Goal: Task Accomplishment & Management: Complete application form

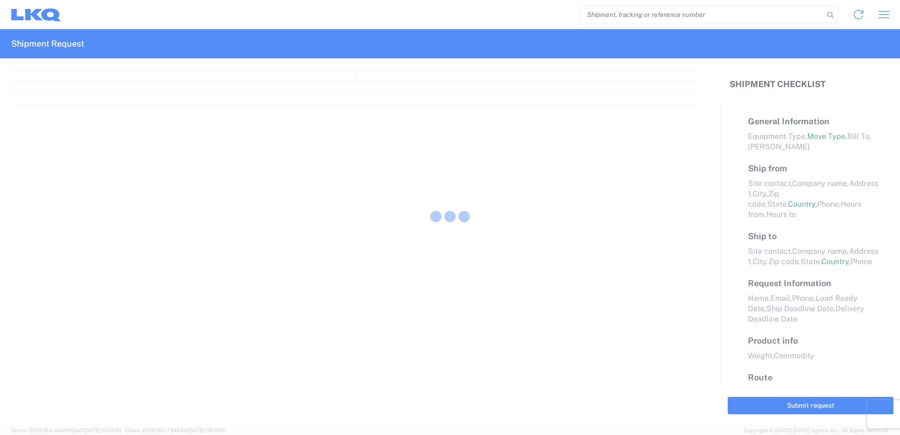
select select "FULL"
select select "LBS"
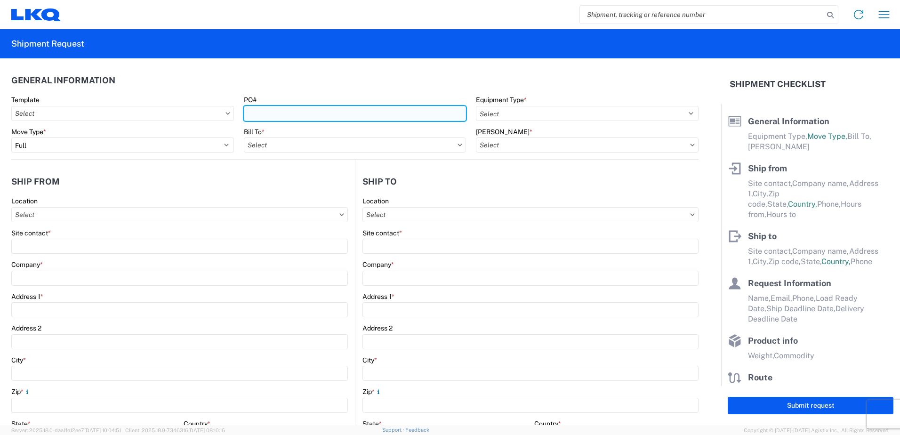
click at [280, 115] on input "PO#" at bounding box center [355, 113] width 223 height 15
type input "3-269007"
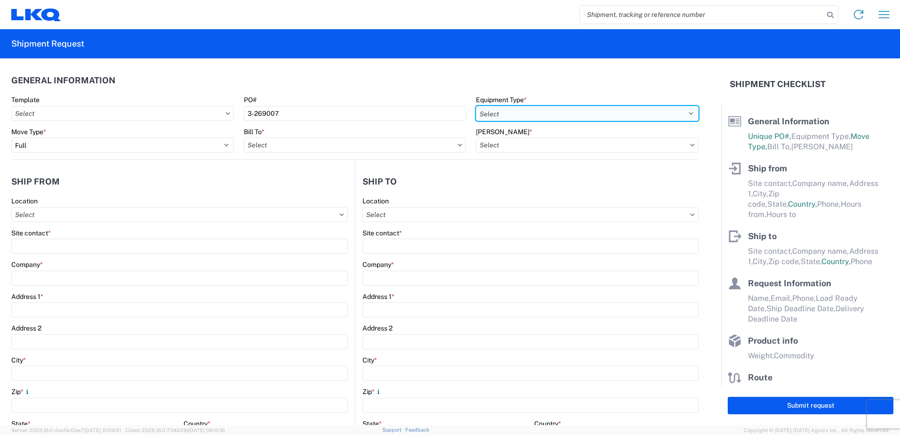
click at [685, 112] on select "Select 53’ Dry Van Flatbed Dropdeck (van) Lowboy (flatbed) Rail" at bounding box center [587, 113] width 223 height 15
select select "STDV"
click at [476, 106] on select "Select 53’ Dry Van Flatbed Dropdeck (van) Lowboy (flatbed) Rail" at bounding box center [587, 113] width 223 height 15
click at [350, 147] on input "Bill To *" at bounding box center [355, 144] width 223 height 15
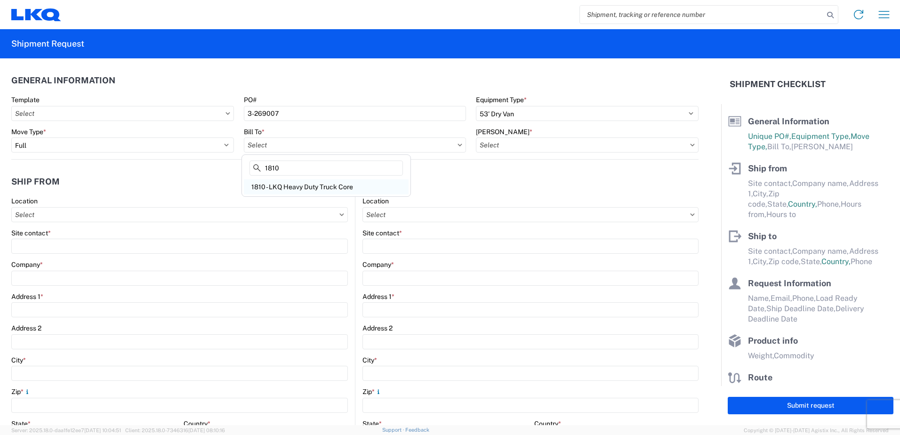
type input "1810"
click at [302, 188] on div "1810 - LKQ Heavy Duty Truck Core" at bounding box center [326, 186] width 165 height 15
type input "1810 - LKQ Heavy Duty Truck Core"
click at [517, 145] on input "[PERSON_NAME] *" at bounding box center [587, 144] width 223 height 15
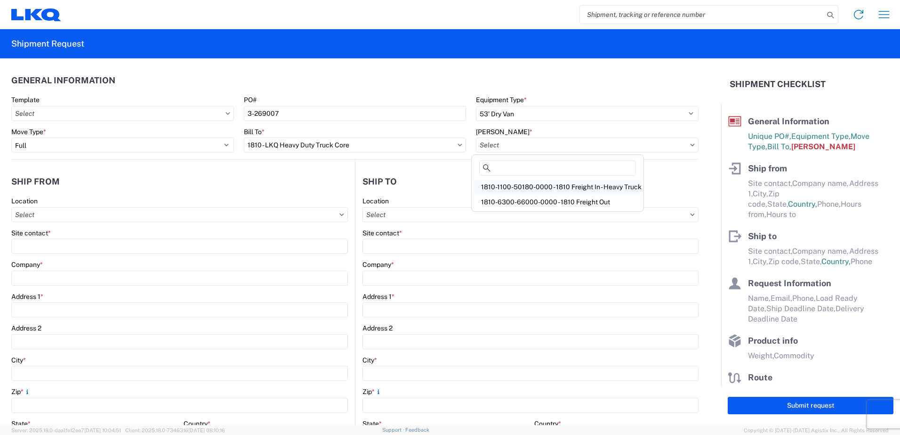
click at [514, 185] on div "1810-1100-50180-0000 - 1810 Freight In - Heavy Truck" at bounding box center [558, 186] width 168 height 15
type input "1810-1100-50180-0000 - 1810 Freight In - Heavy Truck"
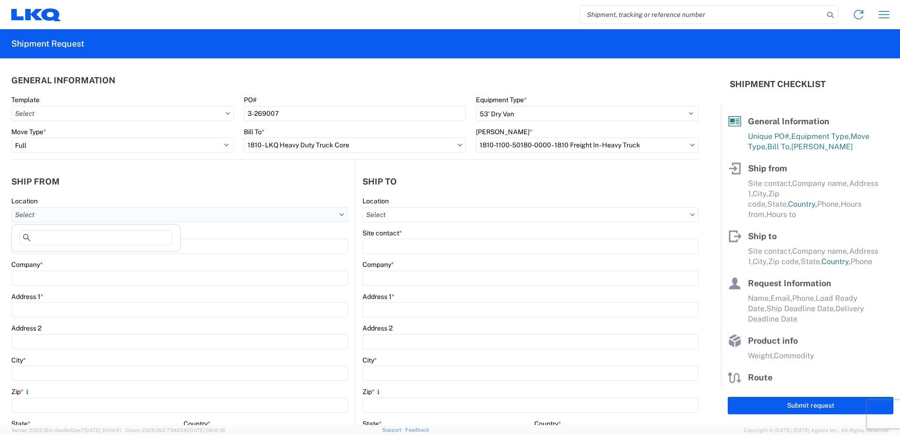
click at [73, 216] on input "Location" at bounding box center [179, 214] width 337 height 15
type input "1811"
drag, startPoint x: 85, startPoint y: 258, endPoint x: 47, endPoint y: 250, distance: 39.0
click at [85, 258] on div "1811 - LKQ Goodys - [GEOGRAPHIC_DATA]" at bounding box center [96, 256] width 165 height 15
type input "1811 - LKQ Goodys - [GEOGRAPHIC_DATA]"
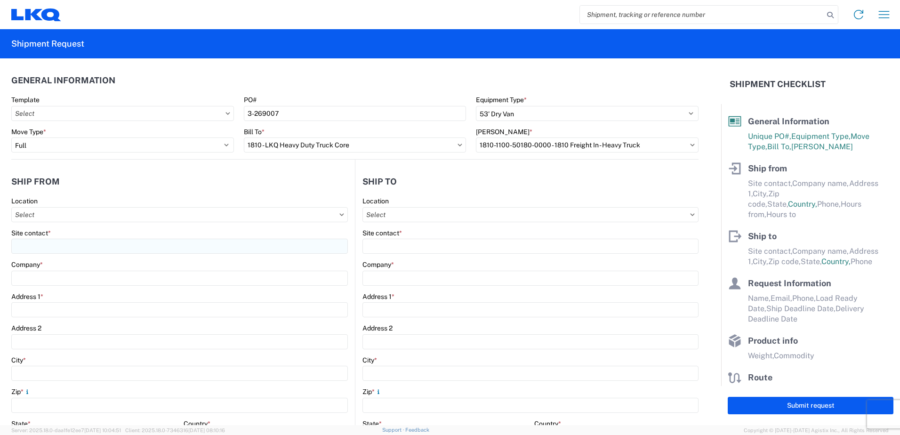
type input "LKQ Corporation"
type input "[STREET_ADDRESS][PERSON_NAME]"
type input "[GEOGRAPHIC_DATA]"
type input "43612"
select select "OH"
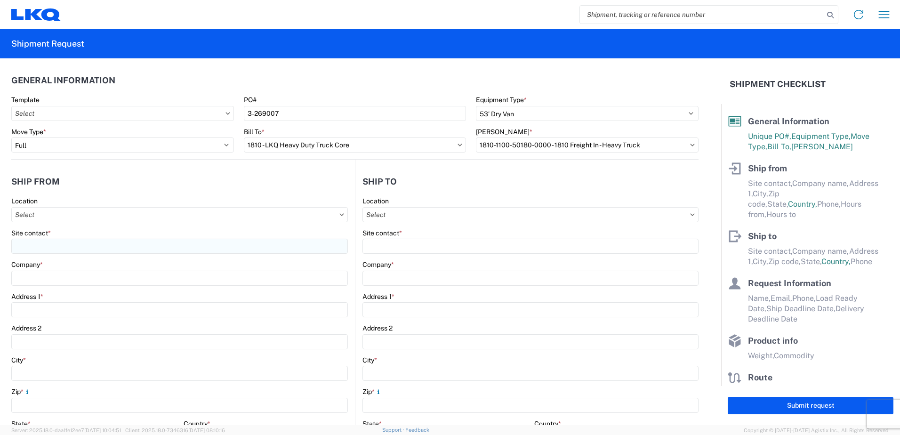
select select "US"
type input "08:00"
type input "16:30"
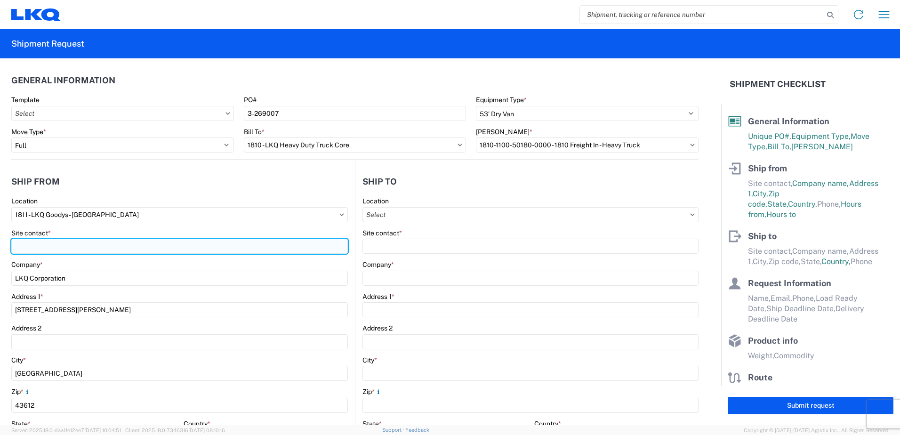
click at [42, 246] on input "Site contact *" at bounding box center [179, 246] width 337 height 15
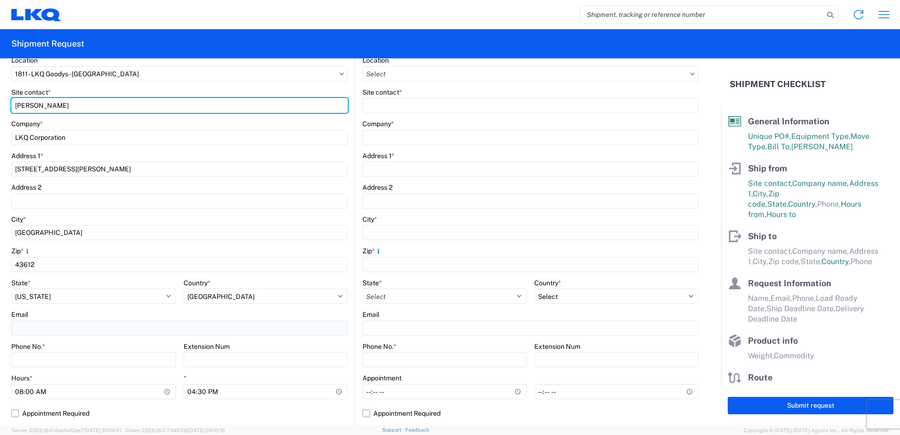
scroll to position [141, 0]
type input "[PERSON_NAME]"
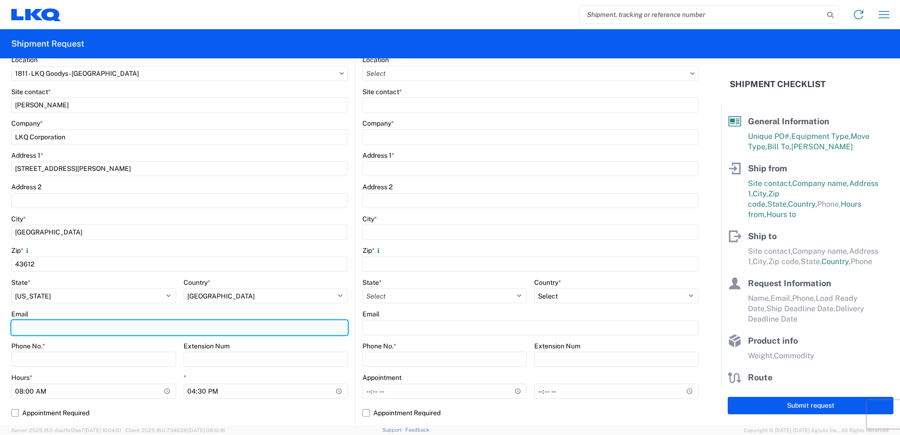
click at [24, 322] on input "Email" at bounding box center [179, 327] width 337 height 15
type input "[EMAIL_ADDRESS][DOMAIN_NAME]"
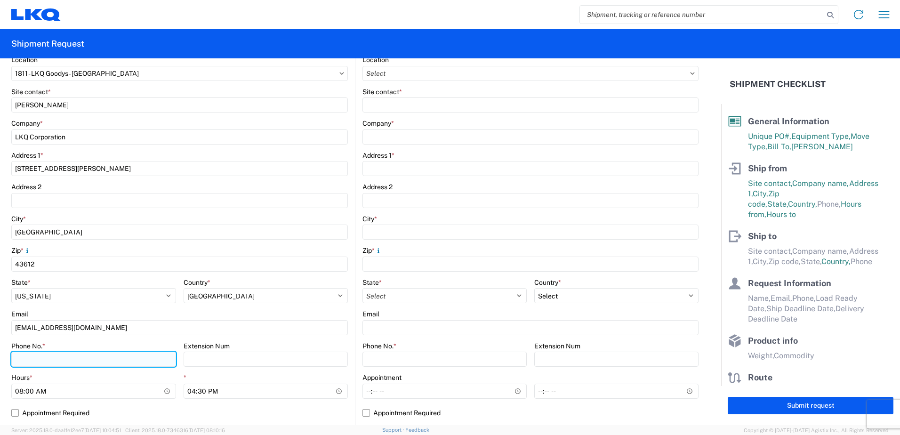
click at [40, 358] on input "Phone No. *" at bounding box center [93, 359] width 165 height 15
click at [22, 358] on input "Phone No. *" at bounding box center [93, 359] width 165 height 15
type input "4174136136"
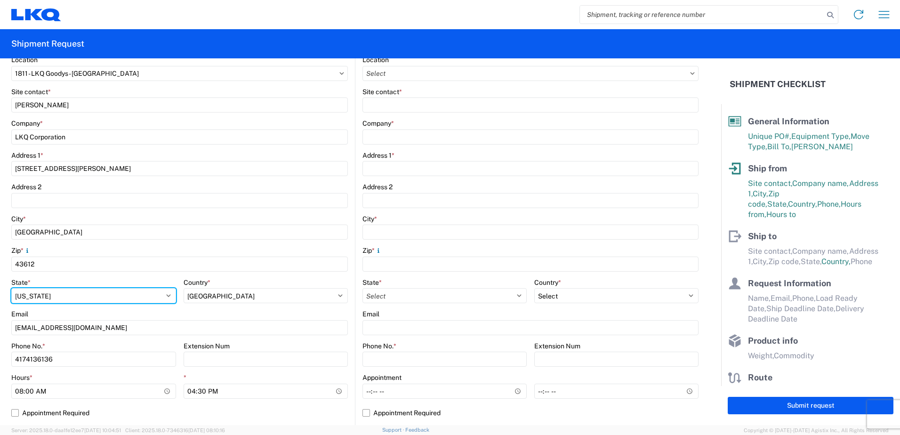
select select "MO"
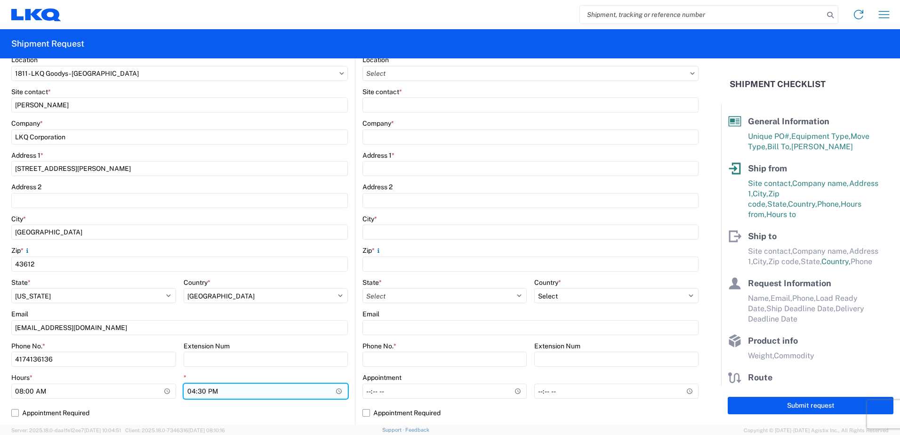
click at [189, 391] on input "16:30" at bounding box center [266, 391] width 165 height 15
type input "15:00"
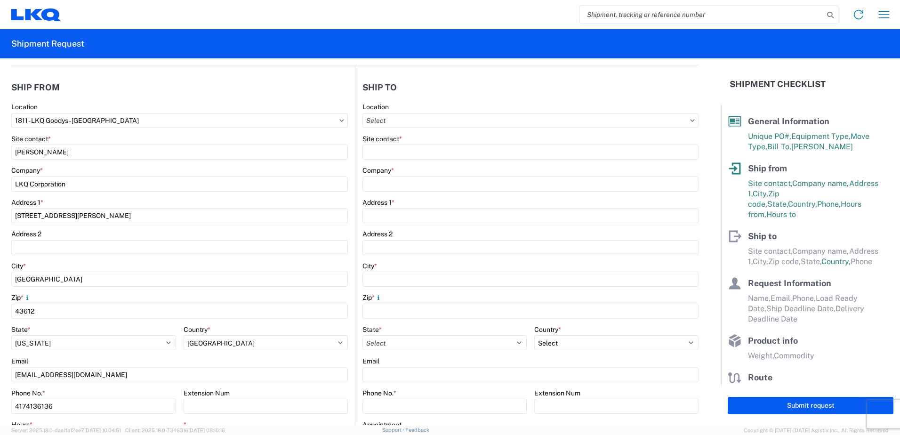
scroll to position [0, 0]
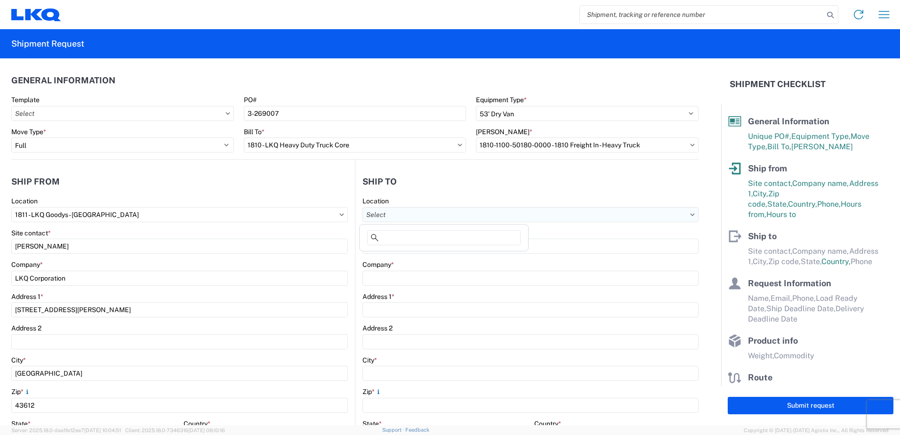
click at [407, 214] on input "Location" at bounding box center [531, 214] width 336 height 15
type input "1810"
click at [443, 258] on div "1810 - LKQ Heavy Duty Truck Core" at bounding box center [444, 256] width 165 height 15
type input "1810 - LKQ Heavy Duty Truck Core"
type input "LKQ Corporation"
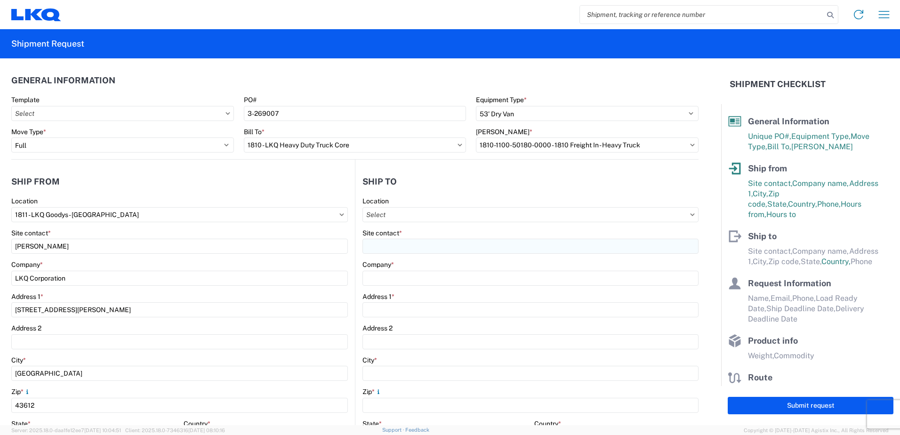
type input "[STREET_ADDRESS]"
type input "Lansing"
type input "60438"
select select "IL"
select select "US"
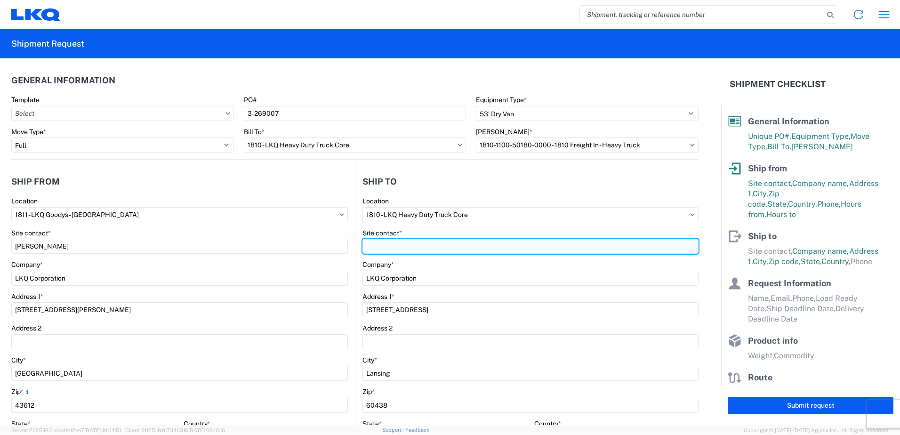
click at [397, 246] on input "Site contact *" at bounding box center [531, 246] width 336 height 15
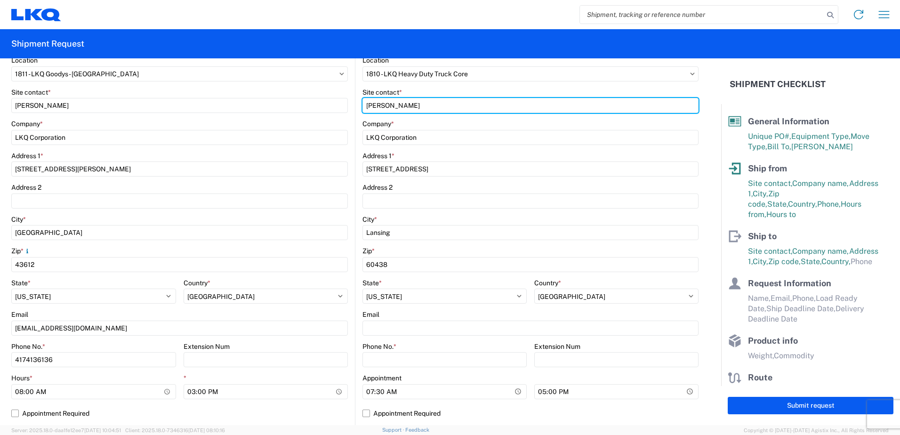
scroll to position [141, 0]
type input "[PERSON_NAME]"
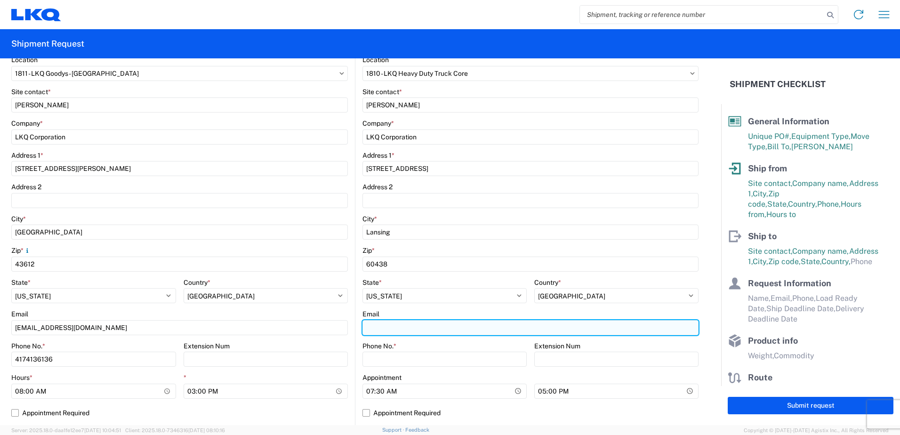
click at [367, 326] on input "Email" at bounding box center [531, 327] width 336 height 15
type input "[EMAIL_ADDRESS][DOMAIN_NAME]"
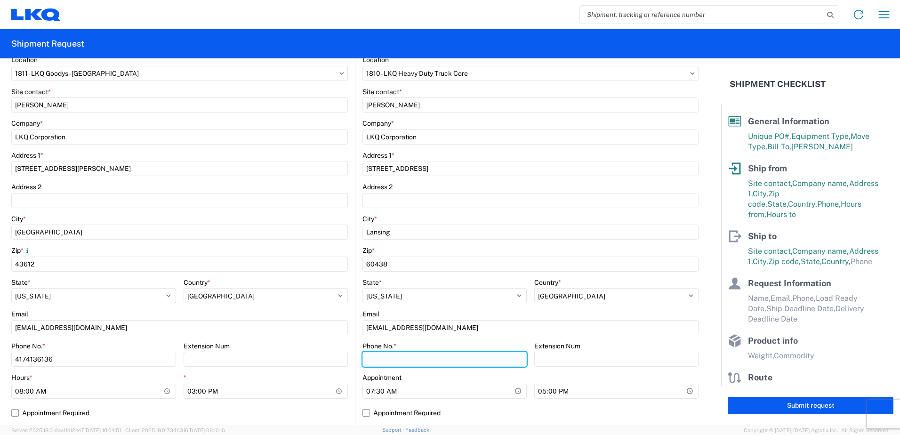
click at [373, 358] on input "Phone No. *" at bounding box center [445, 359] width 164 height 15
type input "7084416512"
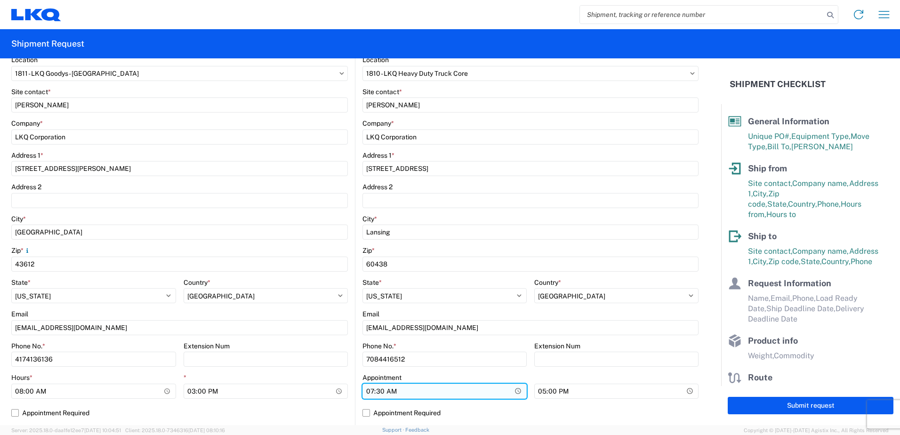
click at [176, 395] on input "07:30" at bounding box center [93, 391] width 165 height 15
type input "08:00"
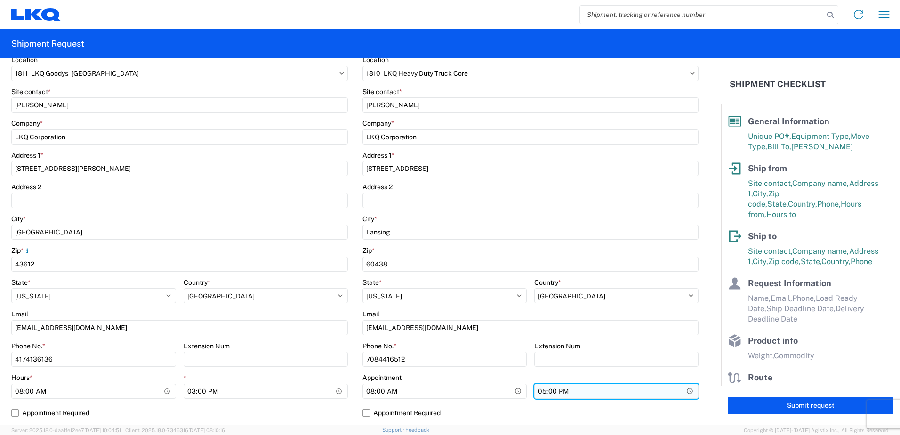
click at [537, 392] on input "17:00" at bounding box center [616, 391] width 164 height 15
type input "15:00"
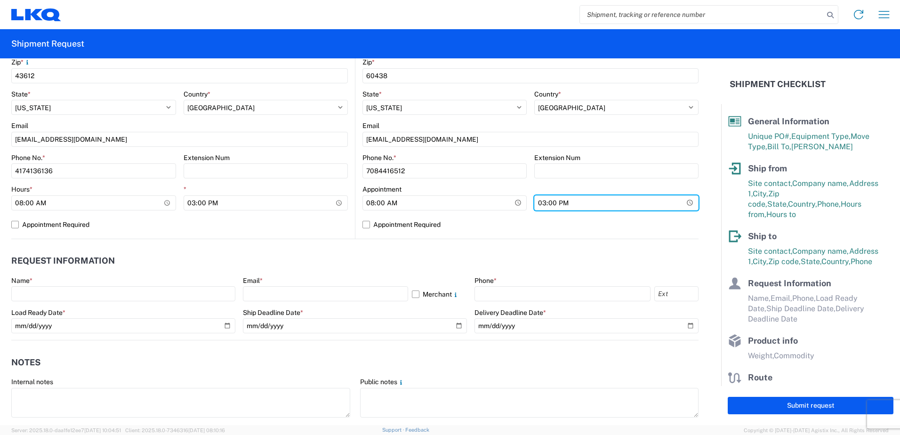
scroll to position [377, 0]
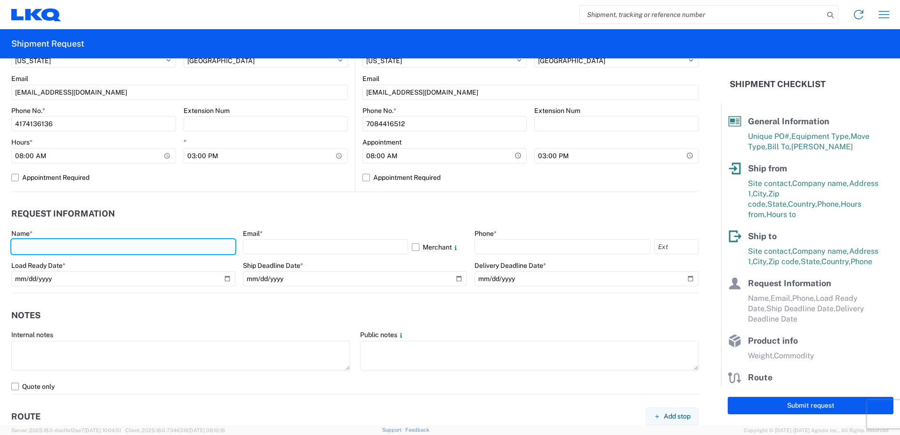
click at [24, 248] on input "text" at bounding box center [123, 246] width 224 height 15
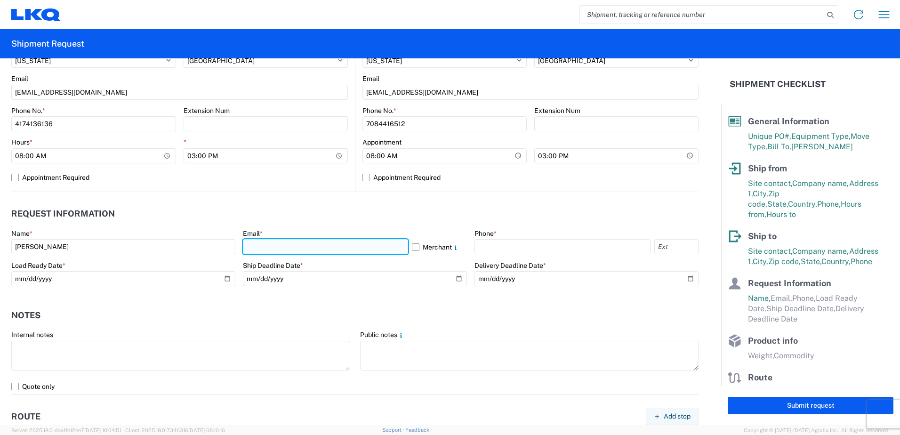
click at [264, 250] on input "text" at bounding box center [325, 246] width 165 height 15
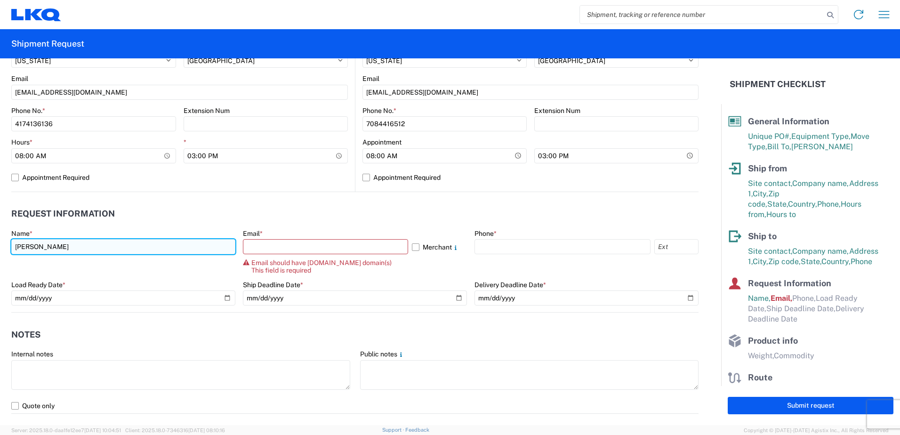
click at [32, 246] on input "[PERSON_NAME]" at bounding box center [123, 246] width 224 height 15
type input "[PERSON_NAME]"
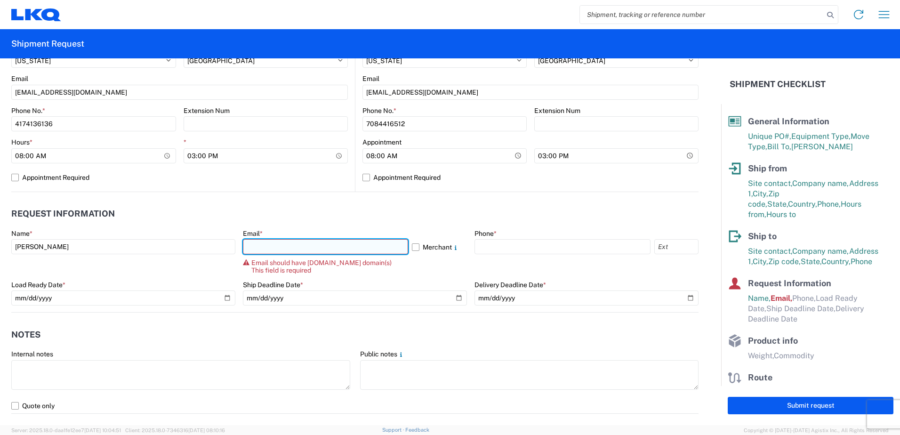
drag, startPoint x: 255, startPoint y: 248, endPoint x: 254, endPoint y: 242, distance: 5.2
click at [255, 248] on input "text" at bounding box center [325, 246] width 165 height 15
click at [271, 249] on input "ax" at bounding box center [325, 246] width 165 height 15
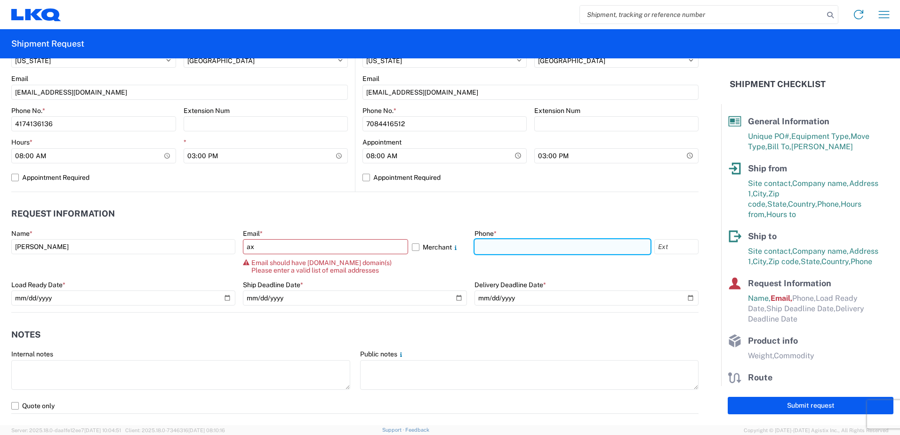
click at [481, 248] on input "text" at bounding box center [563, 246] width 176 height 15
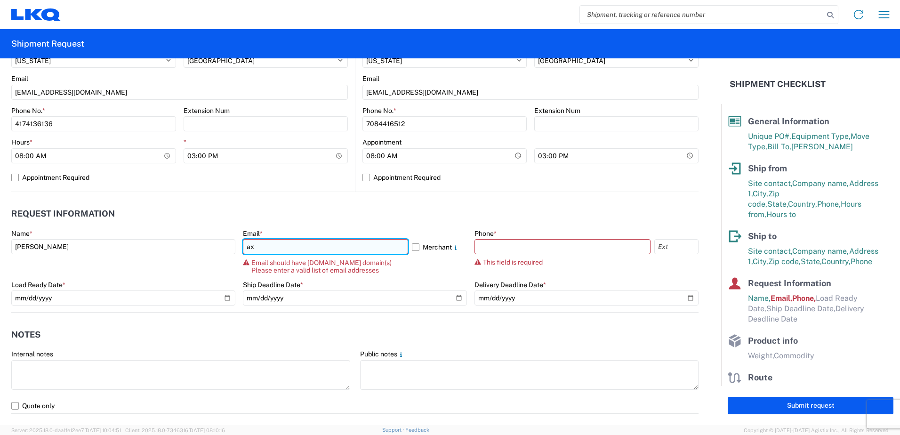
click at [263, 248] on input "ax" at bounding box center [325, 246] width 165 height 15
type input "[EMAIL_ADDRESS][DOMAIN_NAME]"
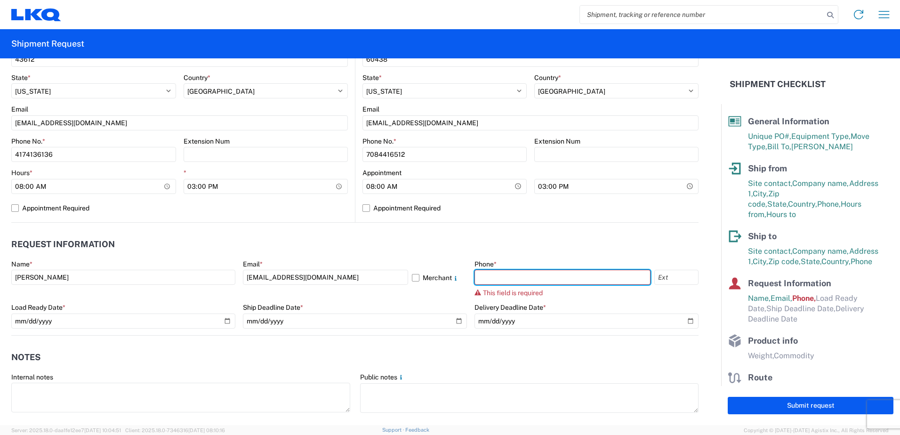
scroll to position [330, 0]
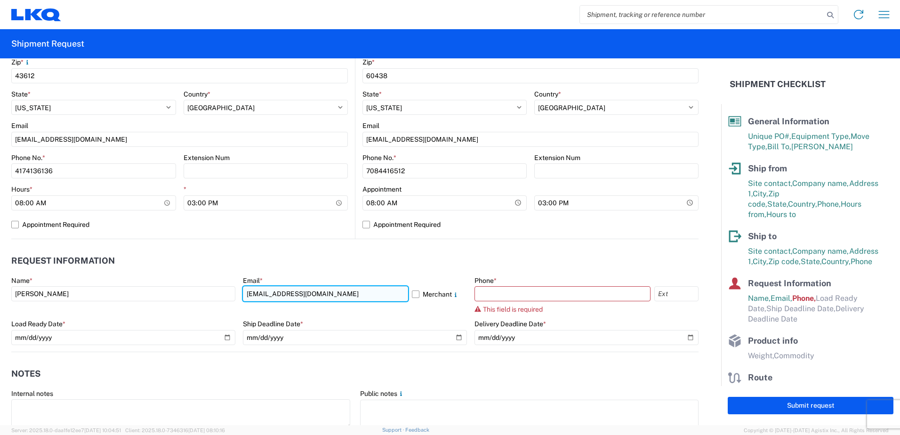
click at [249, 293] on input "[EMAIL_ADDRESS][DOMAIN_NAME]" at bounding box center [325, 293] width 165 height 15
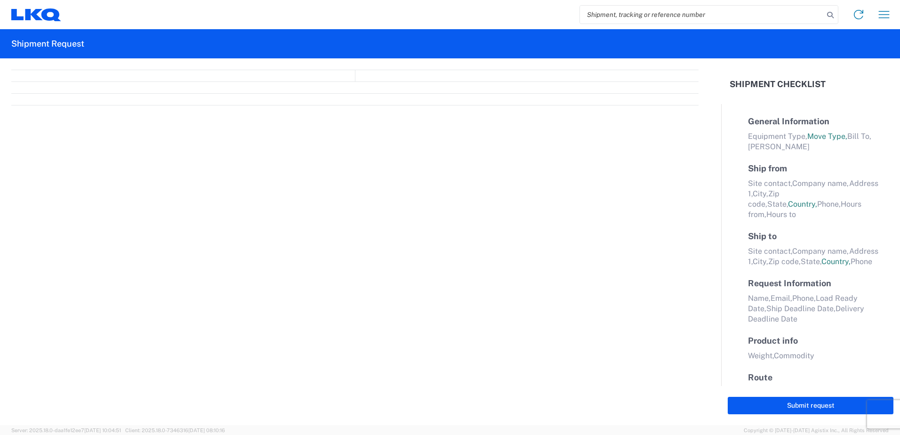
select select "FULL"
select select "LBS"
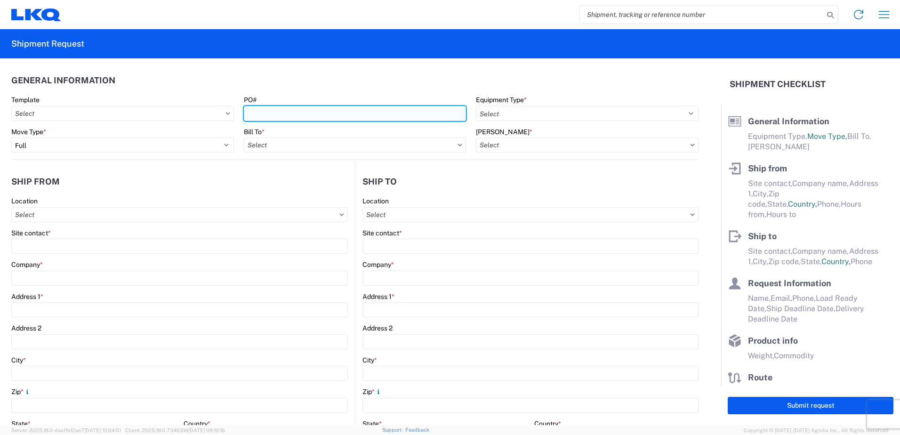
click at [274, 112] on input "PO#" at bounding box center [355, 113] width 223 height 15
type input "3-269007"
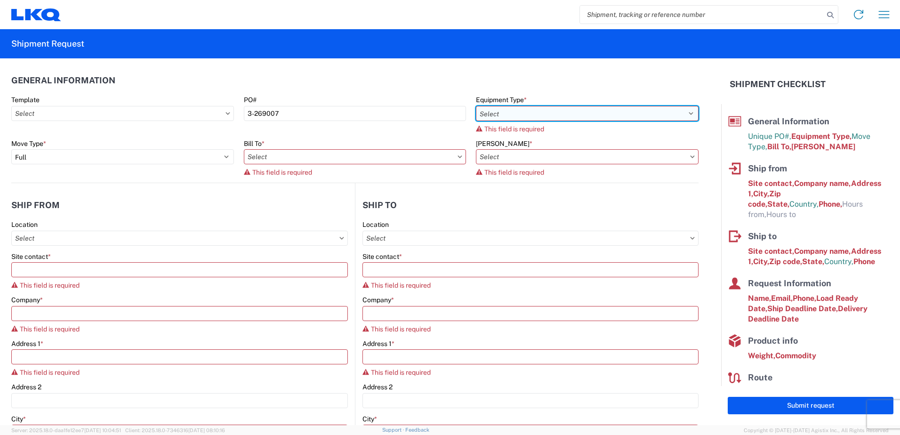
click at [500, 115] on select "Select 53’ Dry Van Flatbed Dropdeck (van) Lowboy (flatbed) Rail" at bounding box center [587, 113] width 223 height 15
select select "STDV"
click at [476, 106] on select "Select 53’ Dry Van Flatbed Dropdeck (van) Lowboy (flatbed) Rail" at bounding box center [587, 113] width 223 height 15
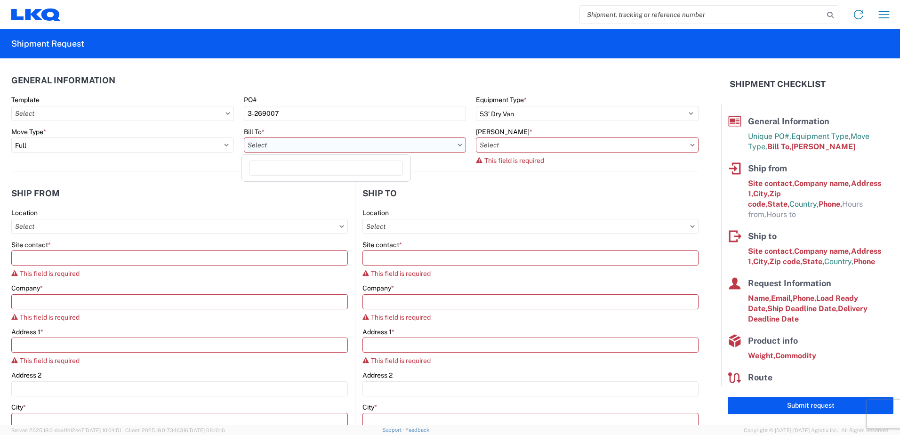
click at [315, 148] on input "Bill To *" at bounding box center [355, 144] width 223 height 15
type input "1810"
drag, startPoint x: 285, startPoint y: 190, endPoint x: 315, endPoint y: 194, distance: 30.0
click at [287, 190] on div "1810 - LKQ Heavy Duty Truck Core" at bounding box center [326, 186] width 165 height 15
type input "1810 - LKQ Heavy Duty Truck Core"
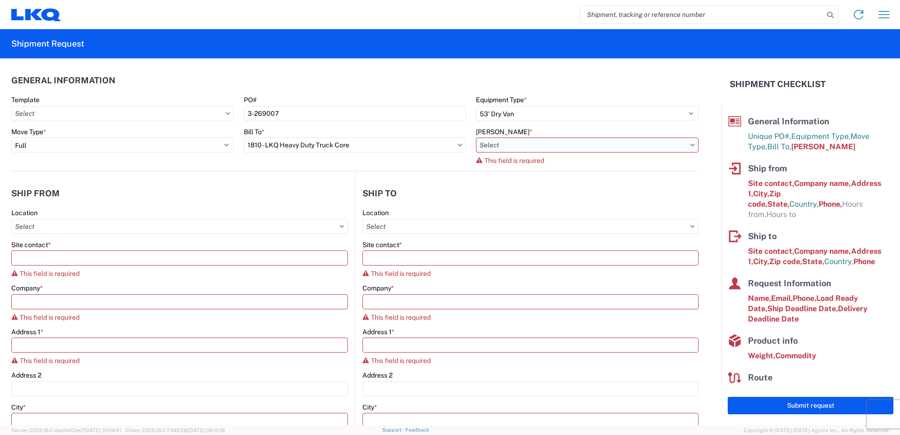
click at [489, 142] on input "[PERSON_NAME] *" at bounding box center [587, 144] width 223 height 15
click at [505, 185] on div "1810-1100-50180-0000 - 1810 Freight In - Heavy Truck" at bounding box center [558, 186] width 168 height 15
type input "1810-1100-50180-0000 - 1810 Freight In - Heavy Truck"
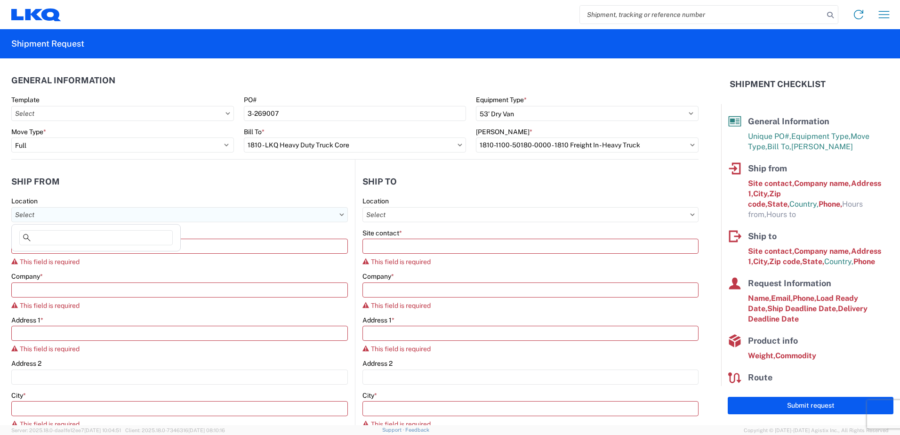
click at [40, 213] on input "Location" at bounding box center [179, 214] width 337 height 15
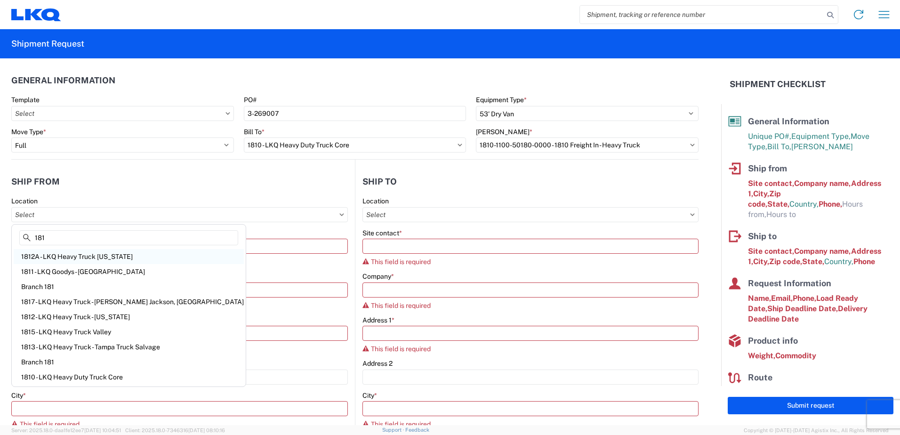
type input "181"
click at [66, 256] on div "1812A - LKQ Heavy Truck Maryland" at bounding box center [129, 256] width 230 height 15
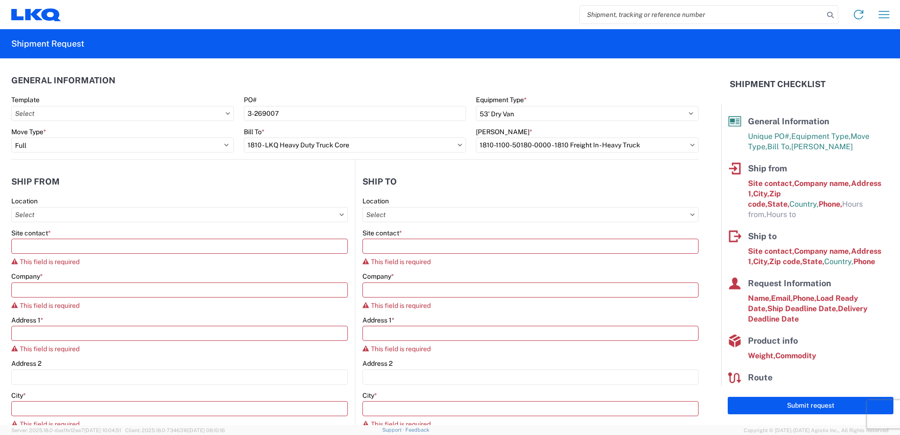
type input "1812A - LKQ Heavy Truck Maryland"
type input "LKQ Corporation"
type input "32603 Main Street"
type input "Queen Anne"
type input "21657"
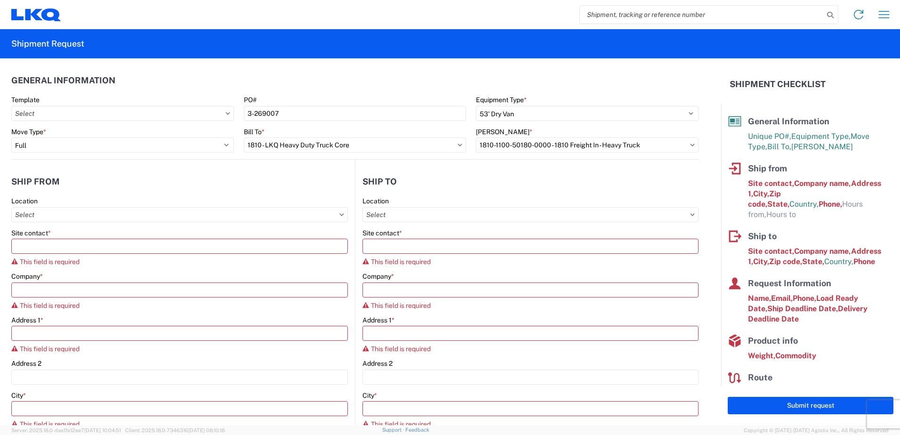
select select "MD"
select select "US"
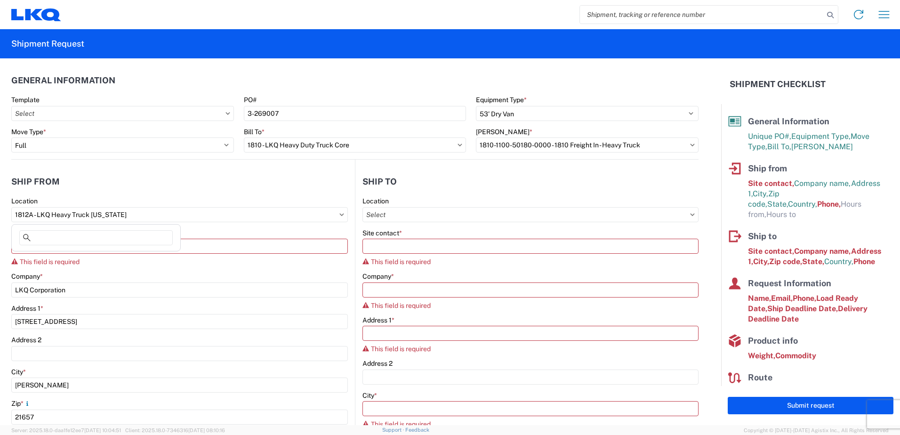
drag, startPoint x: 136, startPoint y: 213, endPoint x: -65, endPoint y: 208, distance: 201.1
click at [0, 208] on html "Home Shipment request Shipment tracking Shipment Request General Information Te…" at bounding box center [450, 217] width 900 height 435
drag, startPoint x: 134, startPoint y: 214, endPoint x: -9, endPoint y: 211, distance: 143.2
click at [0, 211] on html "Home Shipment request Shipment tracking Shipment Request General Information Te…" at bounding box center [450, 217] width 900 height 435
click at [48, 220] on input "1812A - LKQ Heavy Truck Maryland" at bounding box center [179, 214] width 337 height 15
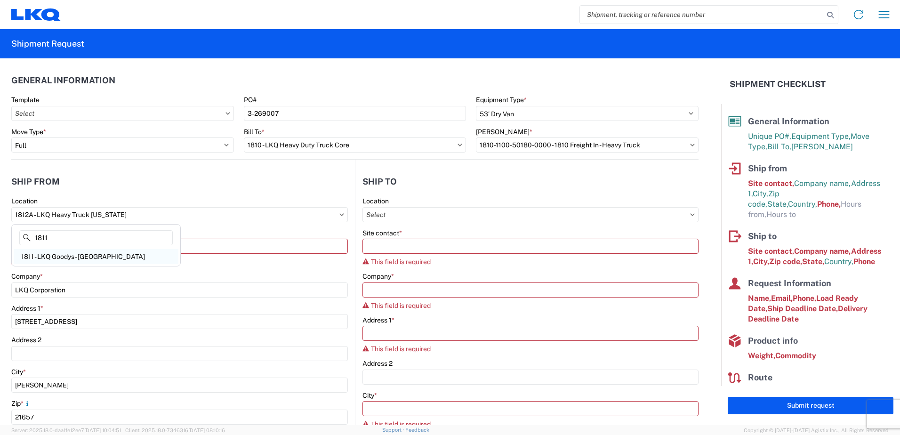
type input "1811"
click at [98, 255] on div "1811 - LKQ Goodys - [GEOGRAPHIC_DATA]" at bounding box center [96, 256] width 165 height 15
type input "1811 - LKQ Goodys - [GEOGRAPHIC_DATA]"
type input "[STREET_ADDRESS][PERSON_NAME]"
type input "[GEOGRAPHIC_DATA]"
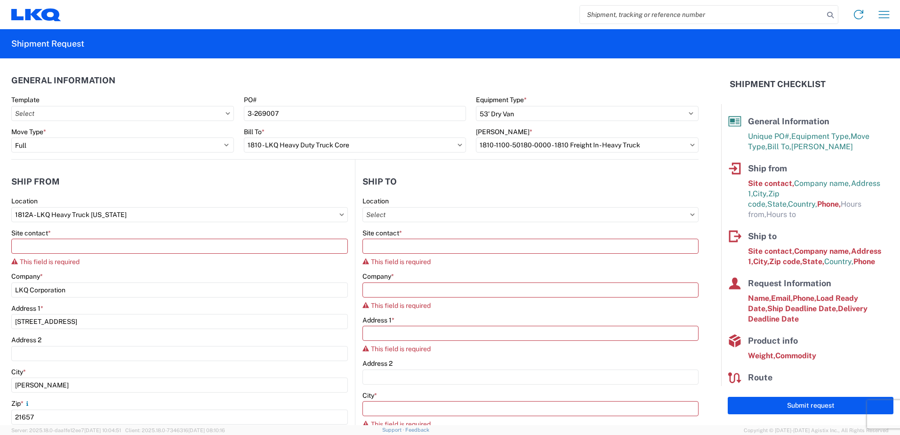
type input "43612"
select select "OH"
type input "08:00"
type input "16:30"
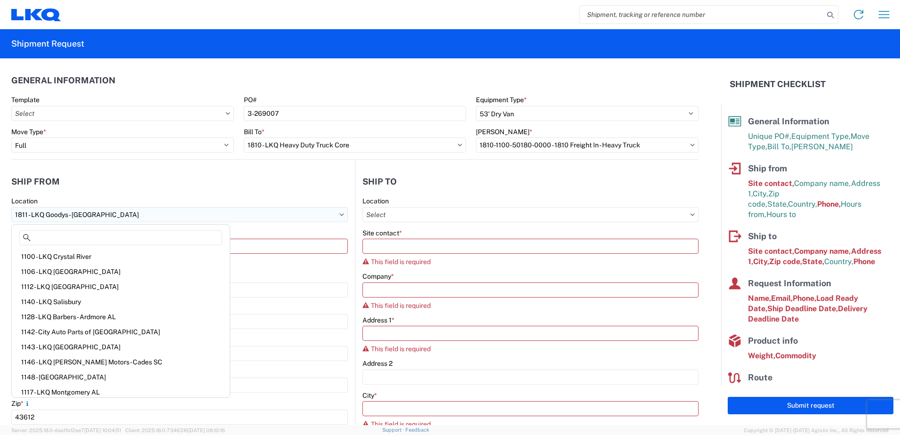
drag, startPoint x: 105, startPoint y: 215, endPoint x: 96, endPoint y: 216, distance: 9.5
click at [100, 214] on input "1811 - LKQ Goodys - [GEOGRAPHIC_DATA]" at bounding box center [179, 214] width 337 height 15
click at [195, 246] on input "Site contact *" at bounding box center [179, 246] width 337 height 15
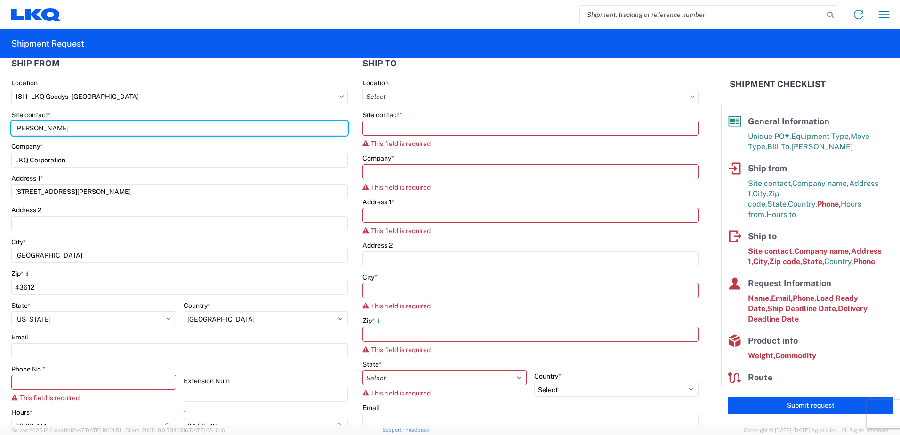
scroll to position [141, 0]
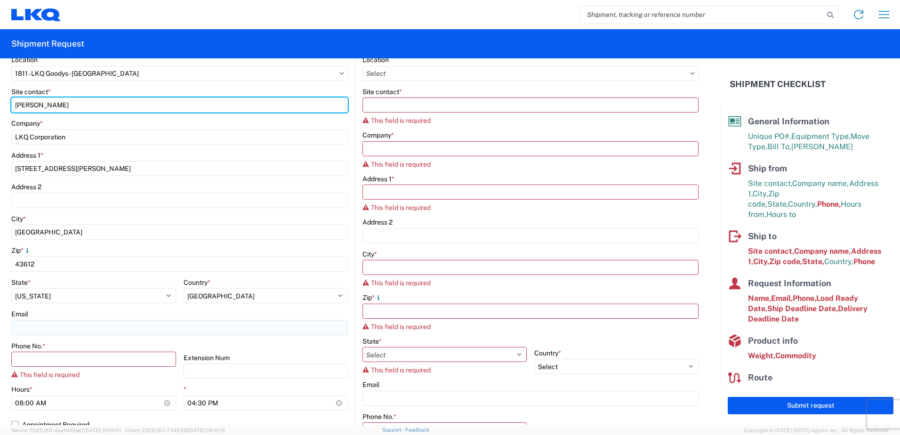
type input "[PERSON_NAME]"
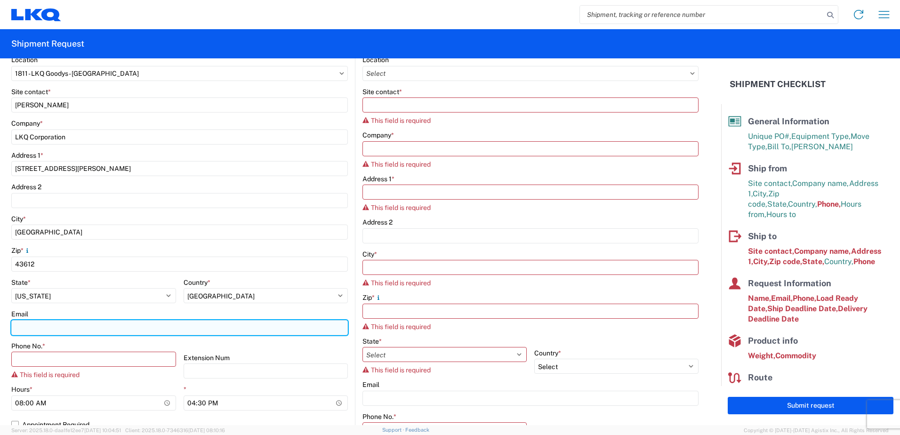
click at [23, 329] on input "Email" at bounding box center [179, 327] width 337 height 15
type input "[EMAIL_ADDRESS][DOMAIN_NAME]"
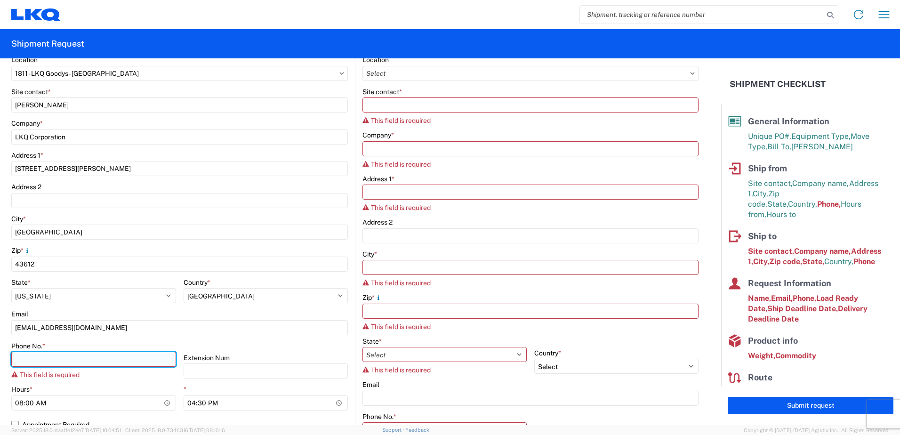
click at [54, 360] on input "Phone No. *" at bounding box center [93, 359] width 165 height 15
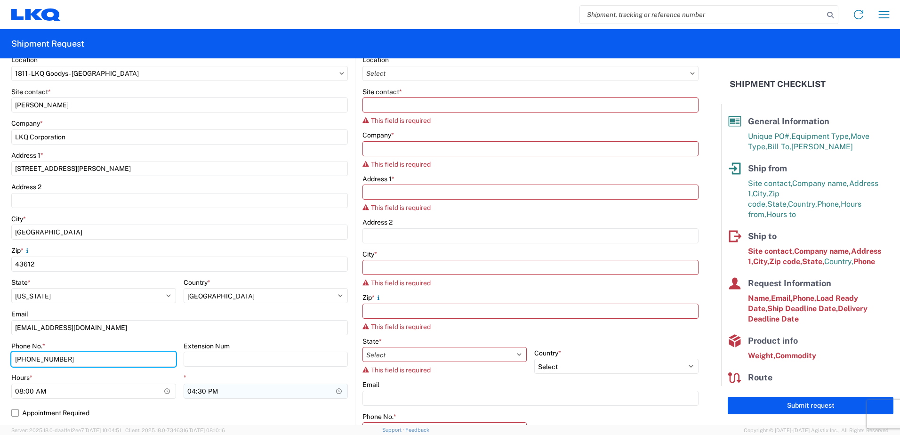
type input "419-481-8517"
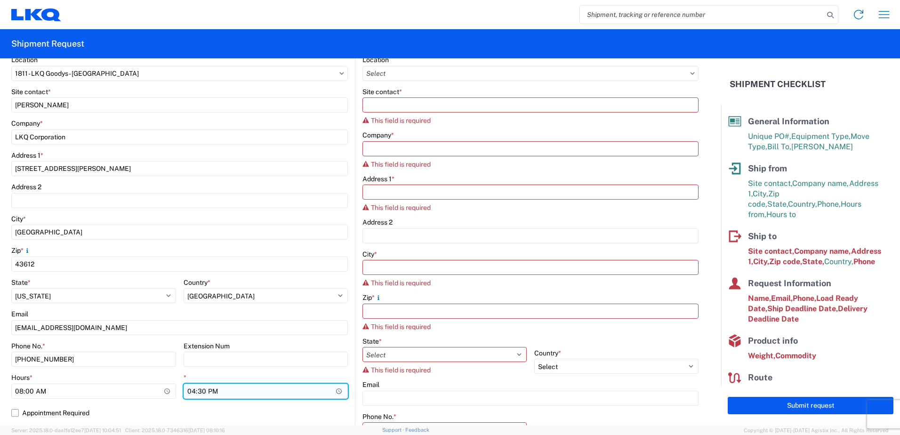
click at [189, 394] on input "16:30" at bounding box center [266, 391] width 165 height 15
type input "15:00"
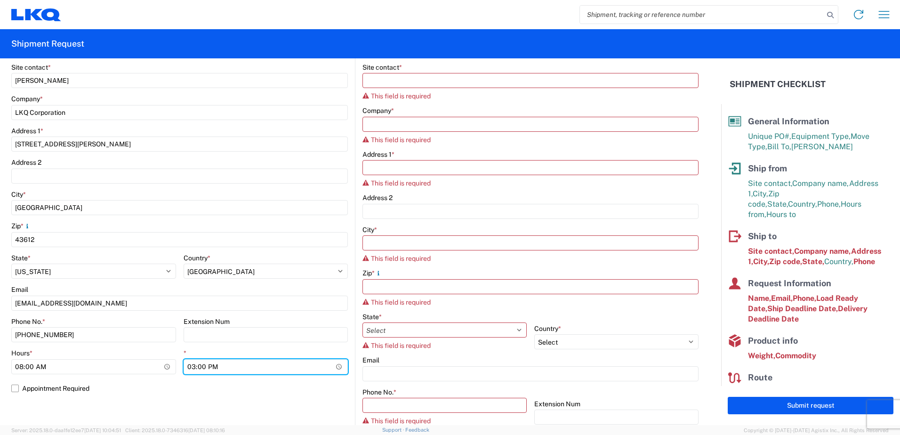
scroll to position [94, 0]
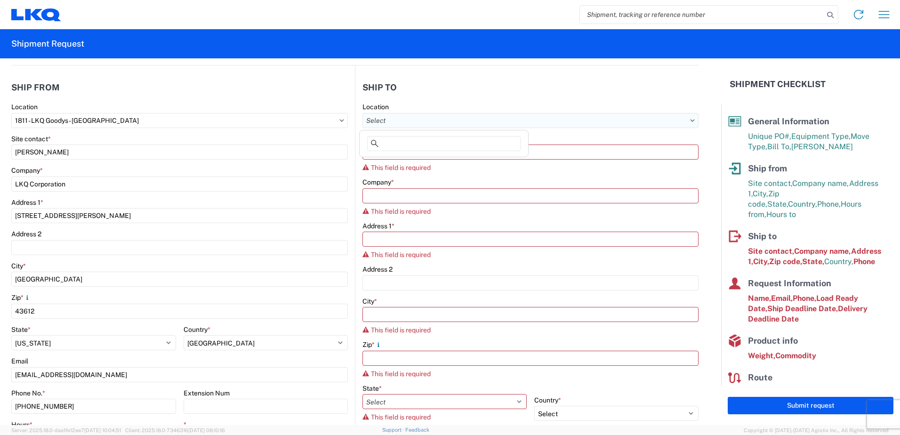
click at [396, 119] on input "Location" at bounding box center [531, 120] width 336 height 15
type input "1810"
click at [422, 162] on div "1810 - LKQ Heavy Duty Truck Core" at bounding box center [444, 162] width 165 height 15
select select "US"
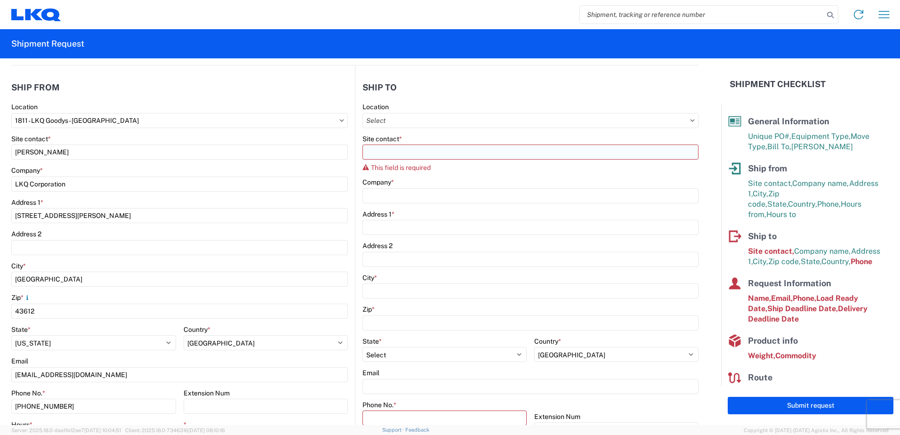
type input "1810 - LKQ Heavy Duty Truck Core"
type input "LKQ Corporation"
type input "[STREET_ADDRESS]"
type input "Lansing"
type input "60438"
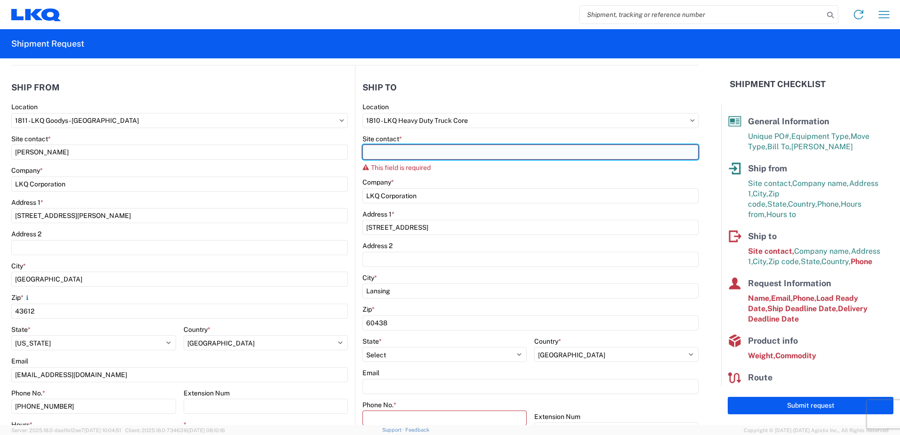
click at [389, 151] on input "Site contact *" at bounding box center [531, 152] width 336 height 15
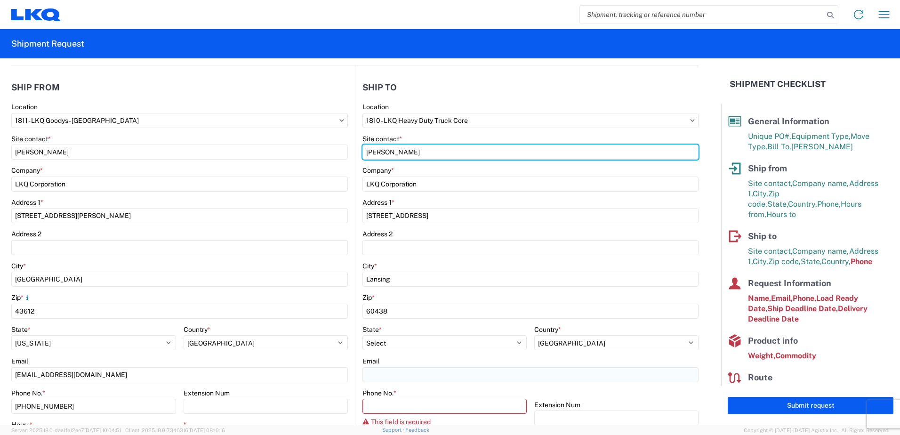
type input "[PERSON_NAME]"
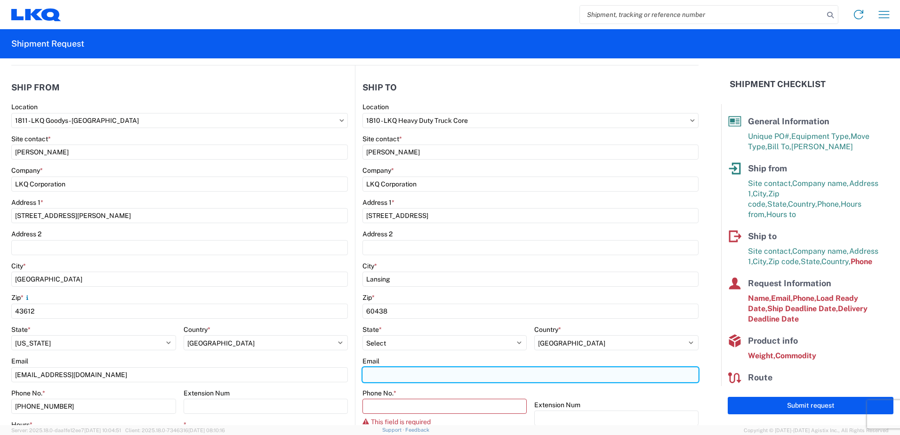
click at [366, 376] on input "Email" at bounding box center [531, 374] width 336 height 15
type input "[EMAIL_ADDRESS][DOMAIN_NAME]"
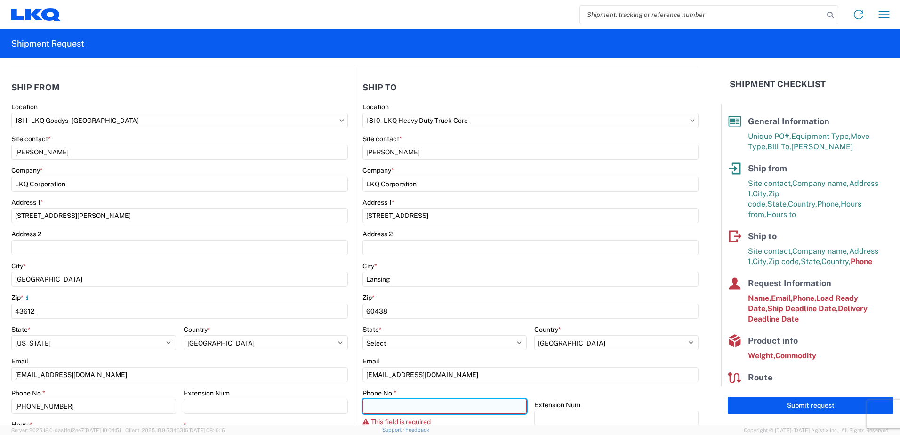
click at [383, 407] on input "Phone No. *" at bounding box center [445, 406] width 164 height 15
type input "7084416512"
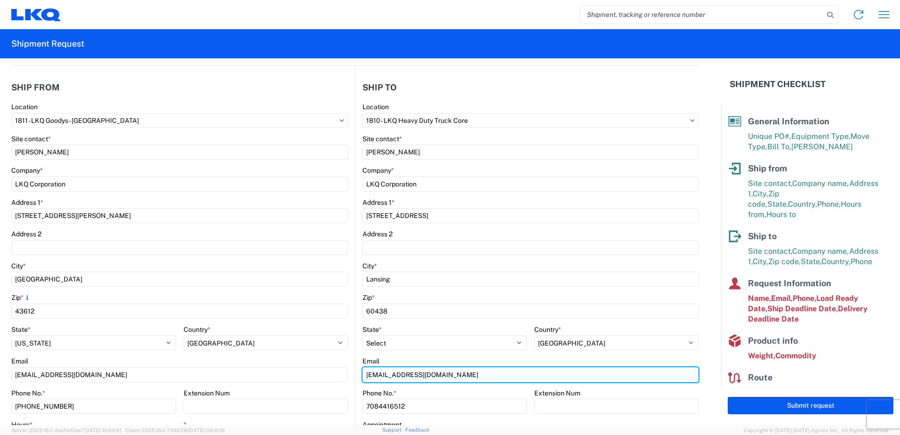
click at [348, 379] on input "[EMAIL_ADDRESS][DOMAIN_NAME]" at bounding box center [179, 374] width 337 height 15
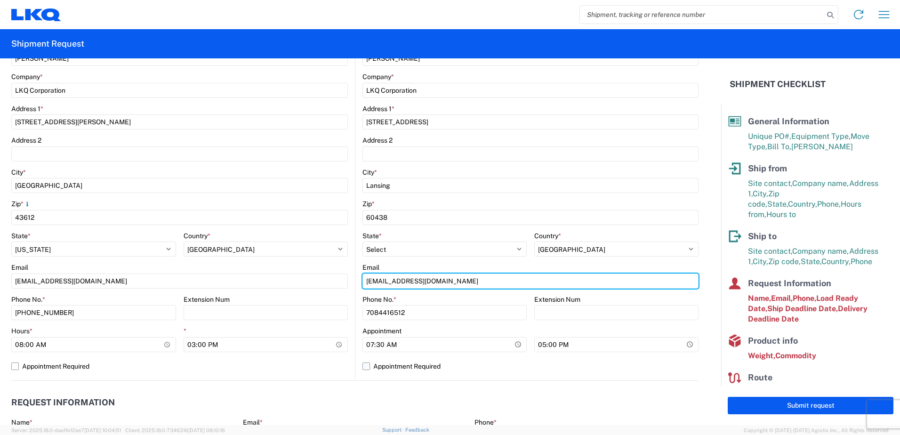
scroll to position [188, 0]
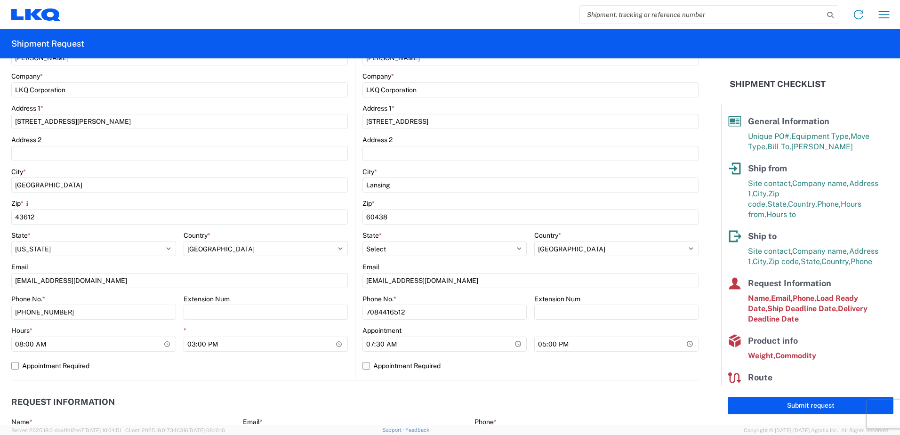
drag, startPoint x: 385, startPoint y: 404, endPoint x: 377, endPoint y: 372, distance: 32.2
click at [385, 401] on header "Request Information" at bounding box center [354, 402] width 687 height 21
click at [176, 344] on input "07:30" at bounding box center [93, 344] width 165 height 15
type input "08:00"
click at [538, 343] on input "17:00" at bounding box center [616, 344] width 164 height 15
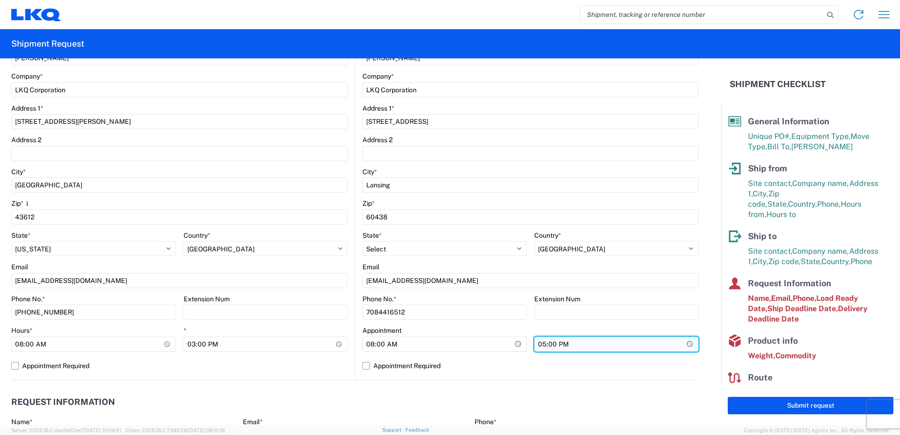
type input "15:00"
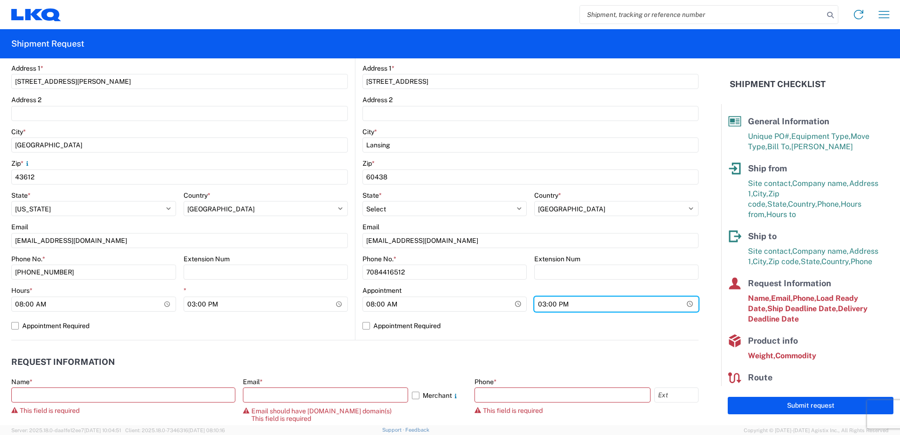
scroll to position [283, 0]
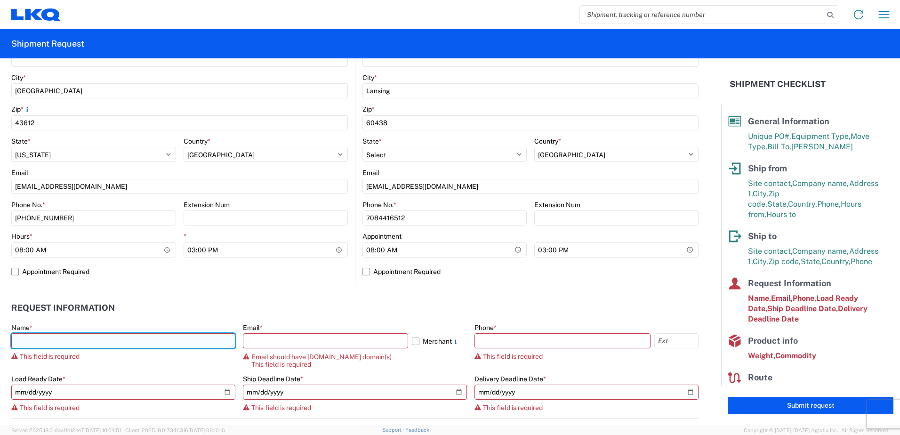
click at [42, 339] on input "text" at bounding box center [123, 340] width 224 height 15
type input "[PERSON_NAME]"
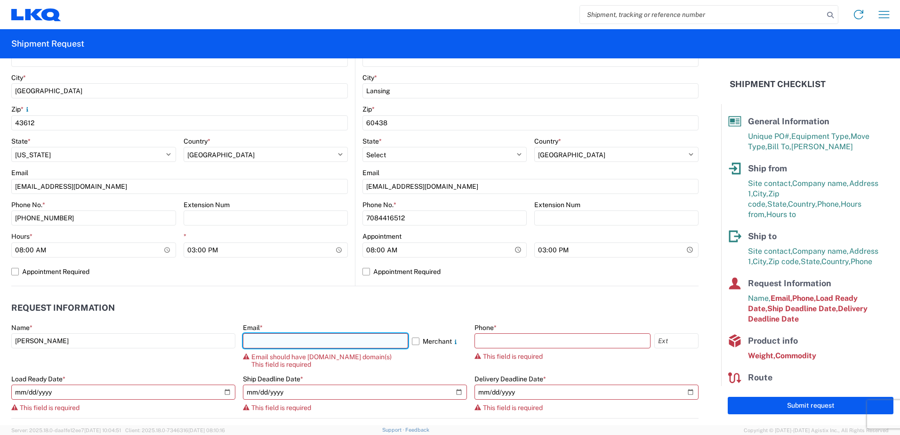
click at [260, 341] on input "text" at bounding box center [325, 340] width 165 height 15
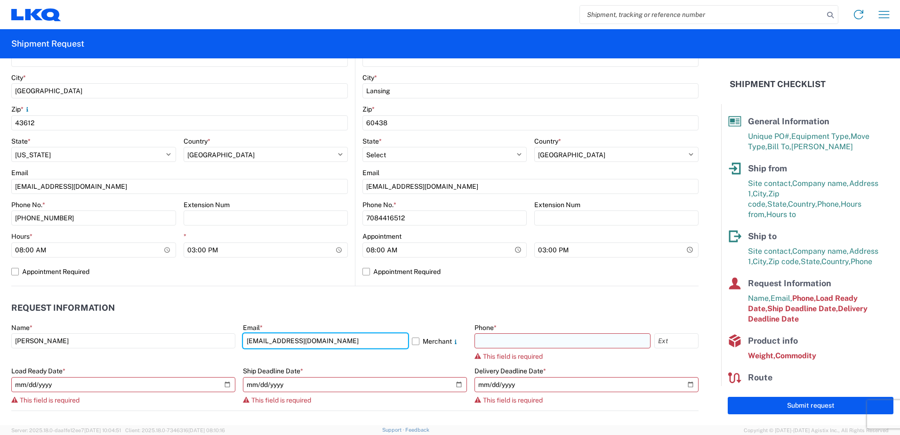
type input "[EMAIL_ADDRESS][DOMAIN_NAME]"
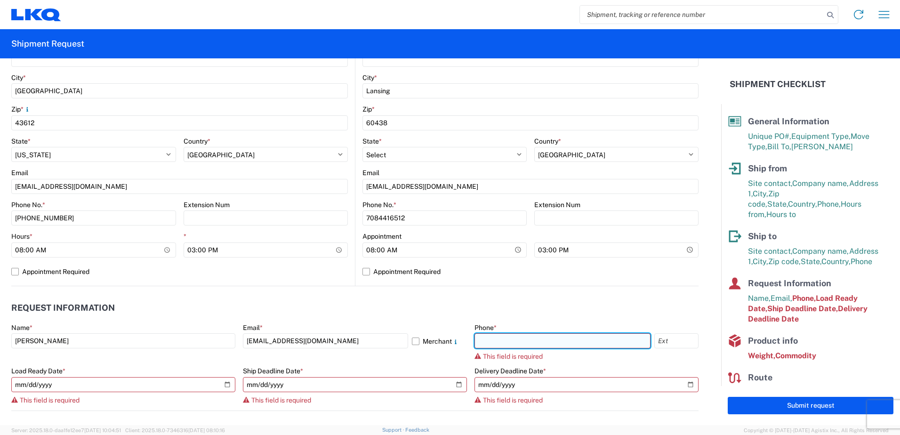
click at [485, 339] on input "text" at bounding box center [563, 340] width 176 height 15
type input "4176303148"
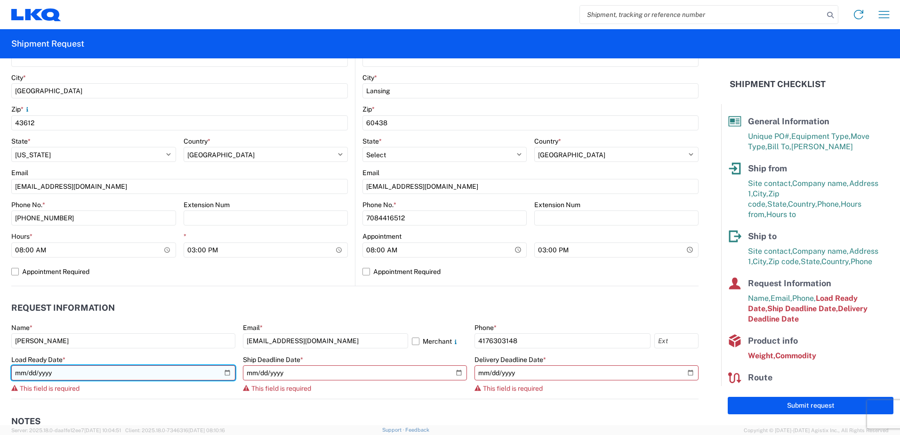
click at [80, 375] on input "date" at bounding box center [123, 372] width 224 height 15
click at [227, 371] on input "date" at bounding box center [123, 372] width 224 height 15
type input "2025-09-04"
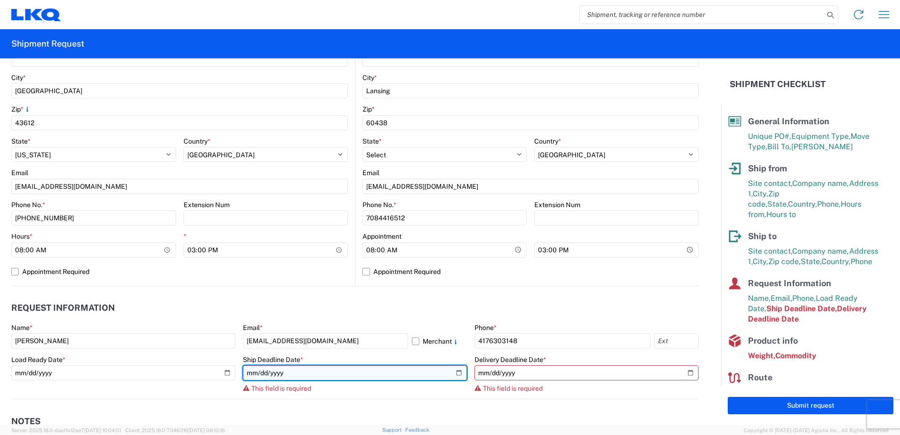
click at [453, 368] on input "date" at bounding box center [355, 372] width 224 height 15
click at [455, 374] on input "date" at bounding box center [355, 372] width 224 height 15
type input "2025-09-05"
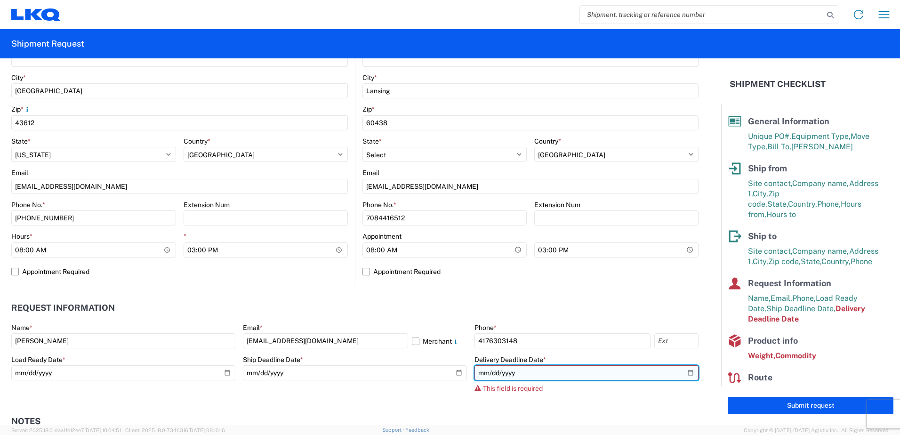
click at [685, 371] on input "date" at bounding box center [587, 372] width 224 height 15
type input "2025-09-05"
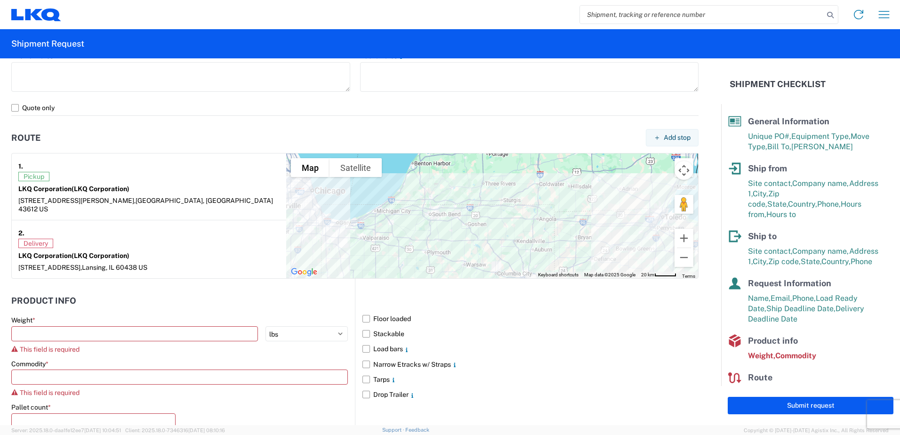
scroll to position [659, 0]
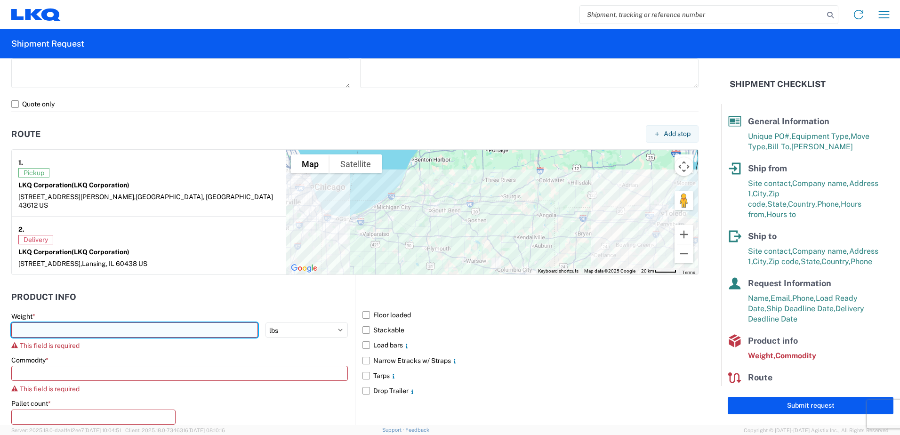
click at [37, 323] on input "number" at bounding box center [134, 330] width 247 height 15
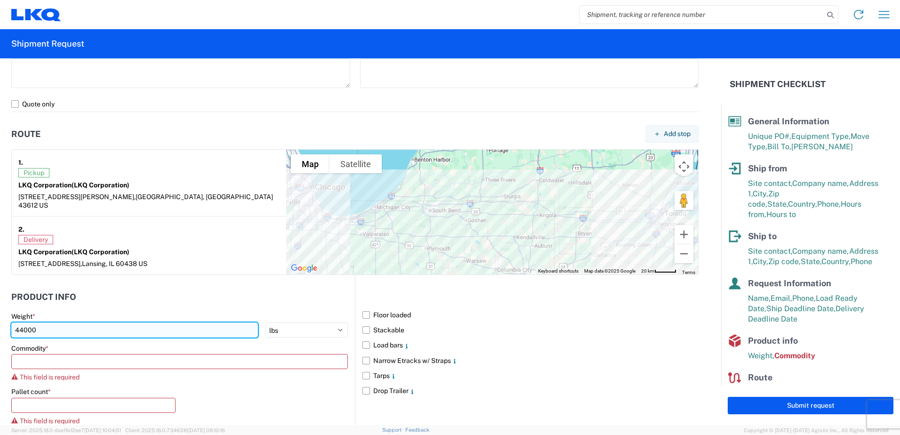
type input "44000"
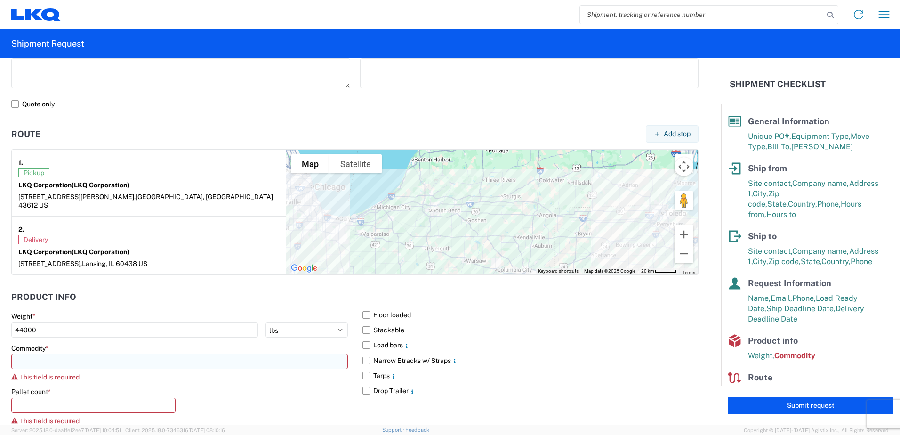
click at [34, 355] on input at bounding box center [179, 361] width 337 height 15
type input "en"
click at [49, 399] on div "Engines, Transmissions" at bounding box center [96, 395] width 165 height 15
type input "Engines, Transmissions"
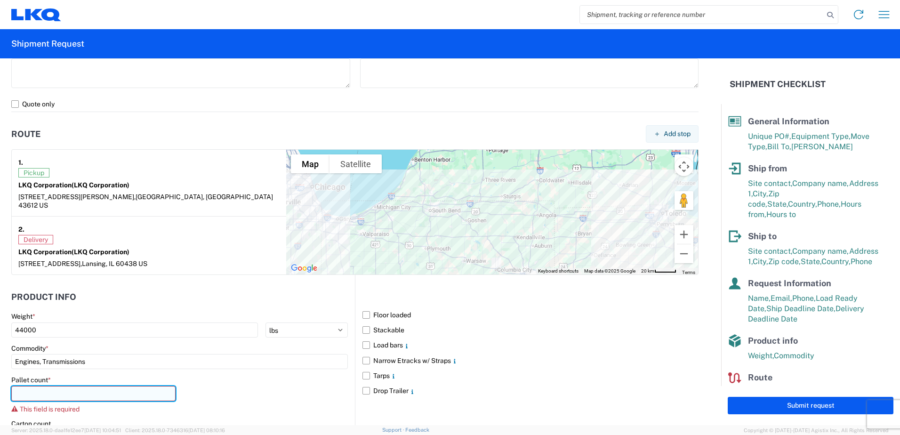
click at [39, 386] on input "number" at bounding box center [93, 393] width 164 height 15
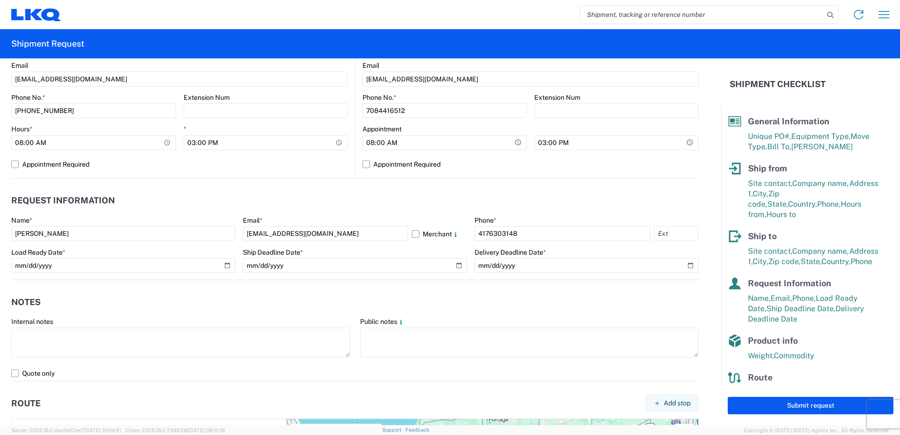
scroll to position [339, 0]
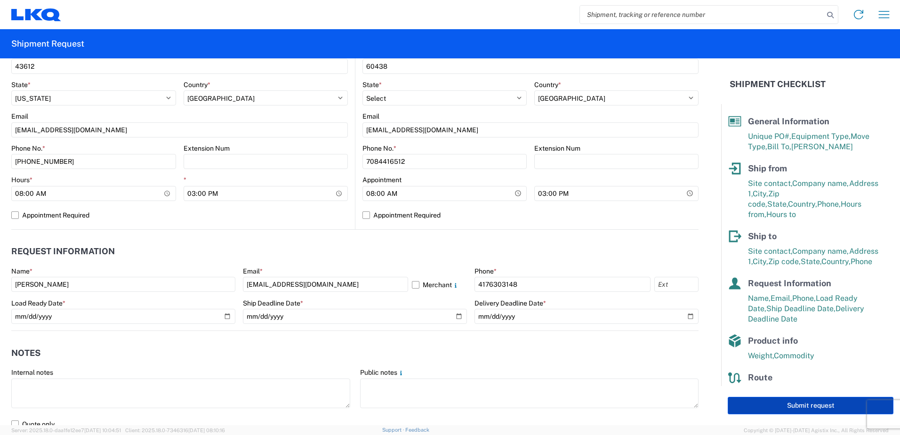
type input "19"
click at [797, 403] on button "Submit request" at bounding box center [811, 405] width 166 height 17
select select "US"
